Goal: Task Accomplishment & Management: Use online tool/utility

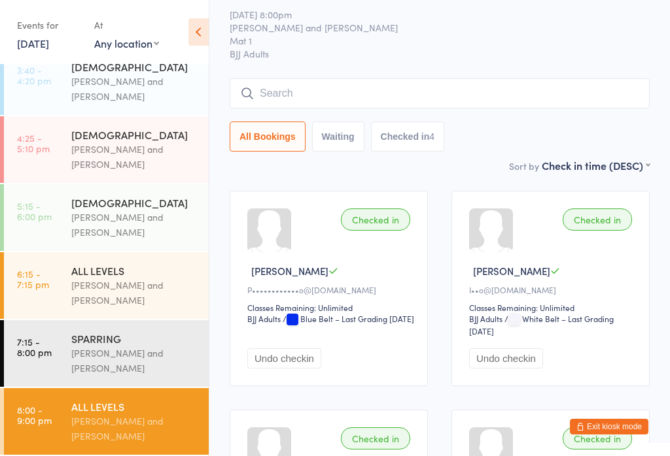
scroll to position [272, 0]
click at [153, 282] on div "[PERSON_NAME] and [PERSON_NAME]" at bounding box center [134, 293] width 126 height 30
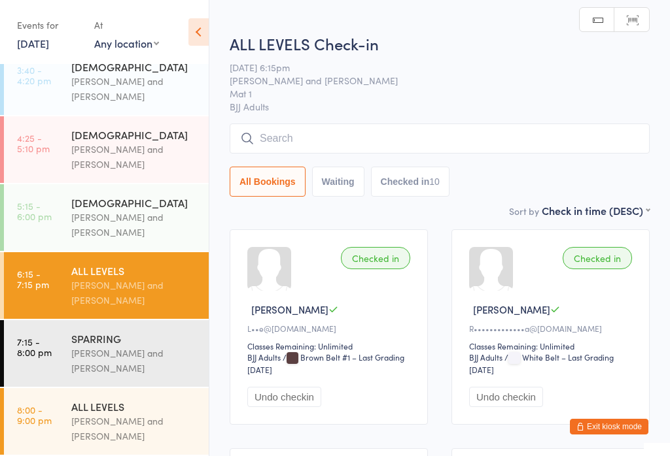
click at [483, 146] on input "search" at bounding box center [440, 139] width 420 height 30
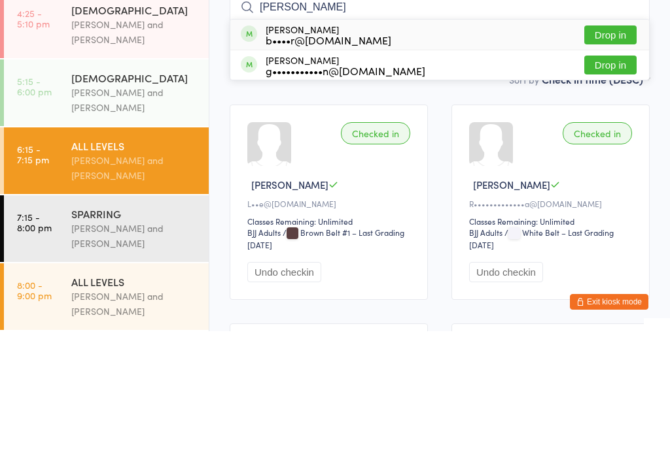
type input "[PERSON_NAME]"
click at [619, 181] on button "Drop in" at bounding box center [610, 190] width 52 height 19
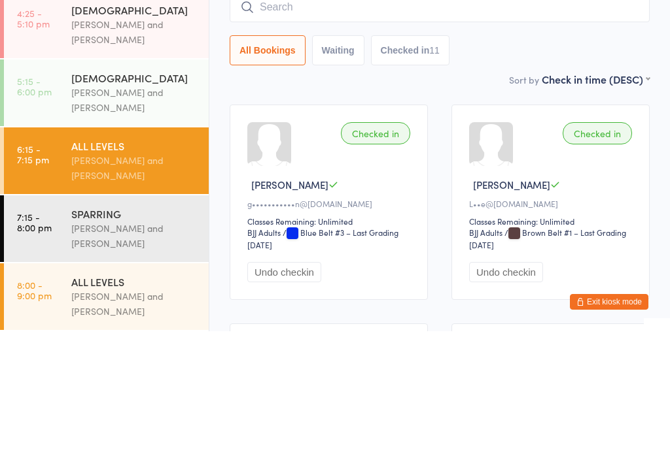
scroll to position [252, 0]
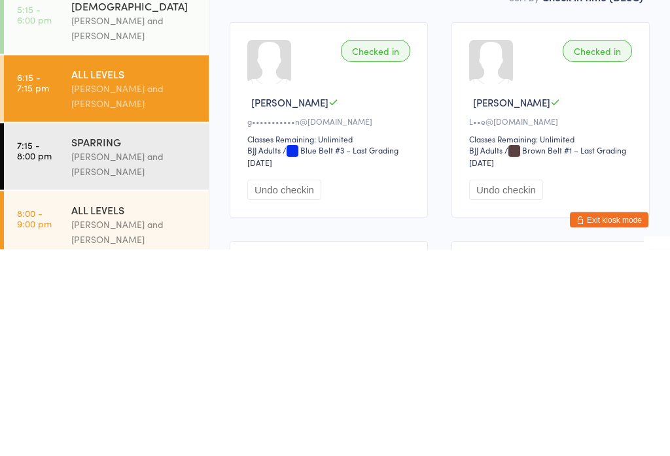
click at [163, 356] on div "[PERSON_NAME] and [PERSON_NAME]" at bounding box center [134, 371] width 126 height 30
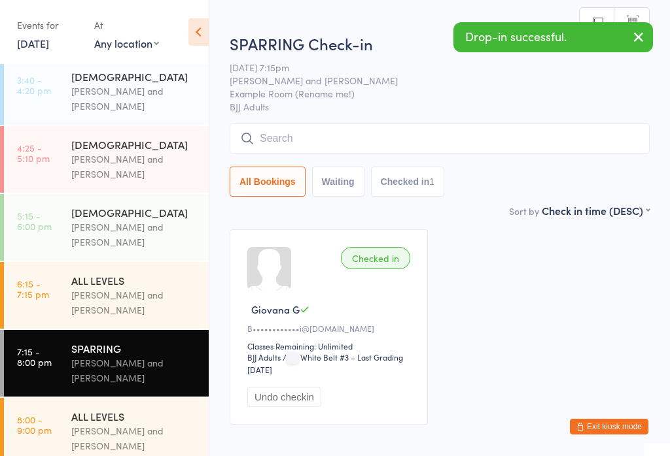
click at [483, 120] on div "SPARRING Check-in [DATE] 7:15pm [PERSON_NAME] and [PERSON_NAME] Example Room (R…" at bounding box center [440, 118] width 420 height 171
click at [482, 134] on input "search" at bounding box center [440, 139] width 420 height 30
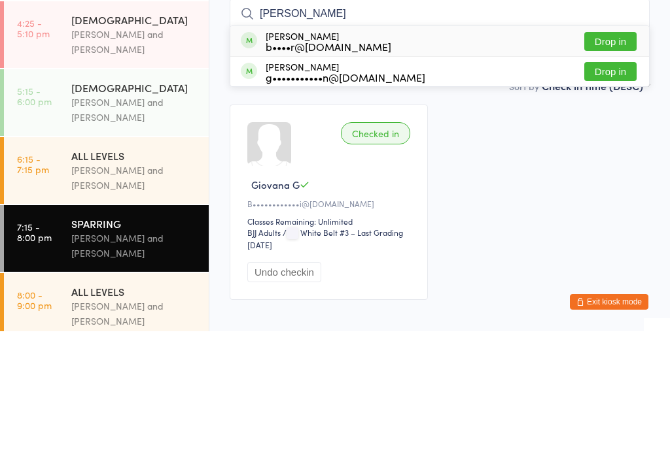
type input "[PERSON_NAME]"
click at [616, 187] on button "Drop in" at bounding box center [610, 196] width 52 height 19
